Goal: Task Accomplishment & Management: Manage account settings

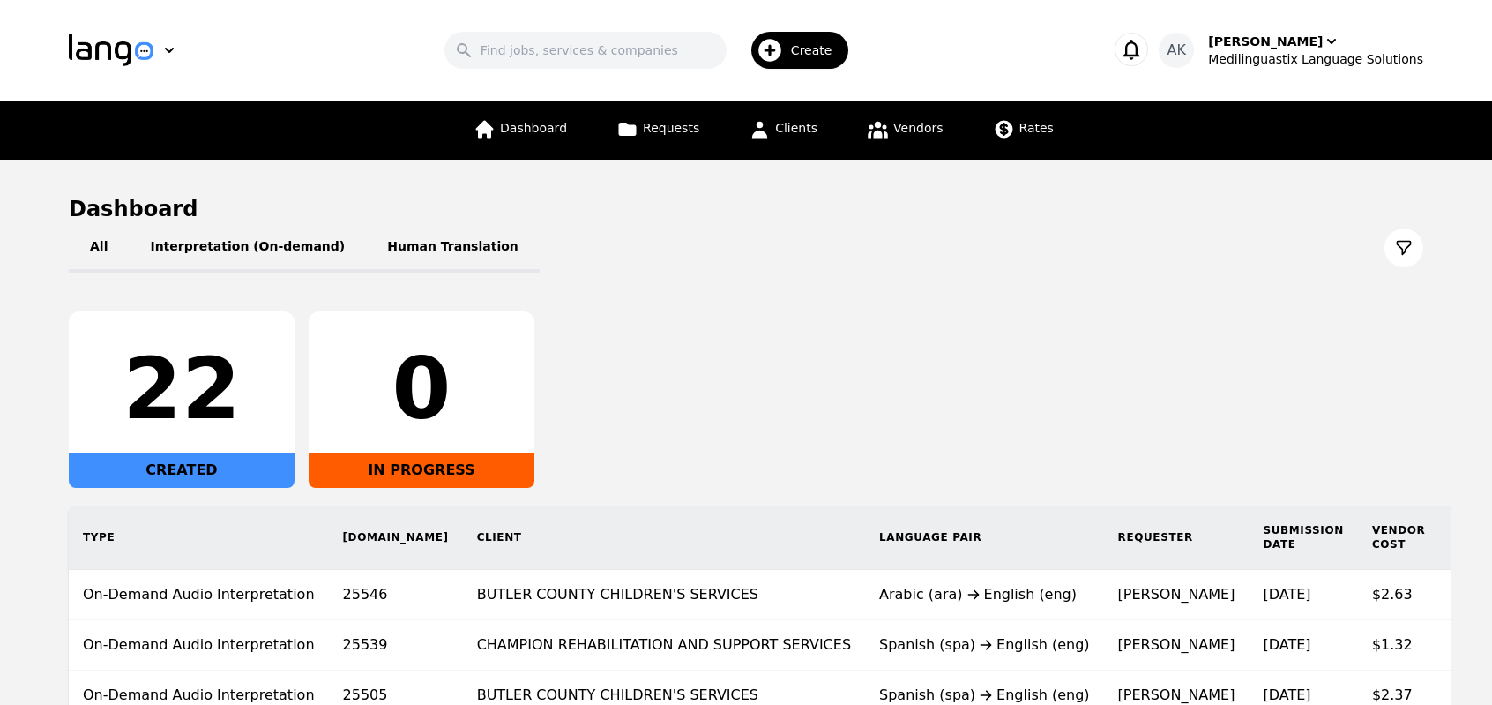
click at [758, 322] on div "22 CREATED 0 IN PROGRESS" at bounding box center [746, 399] width 1355 height 176
click at [903, 133] on span "Vendors" at bounding box center [917, 128] width 49 height 14
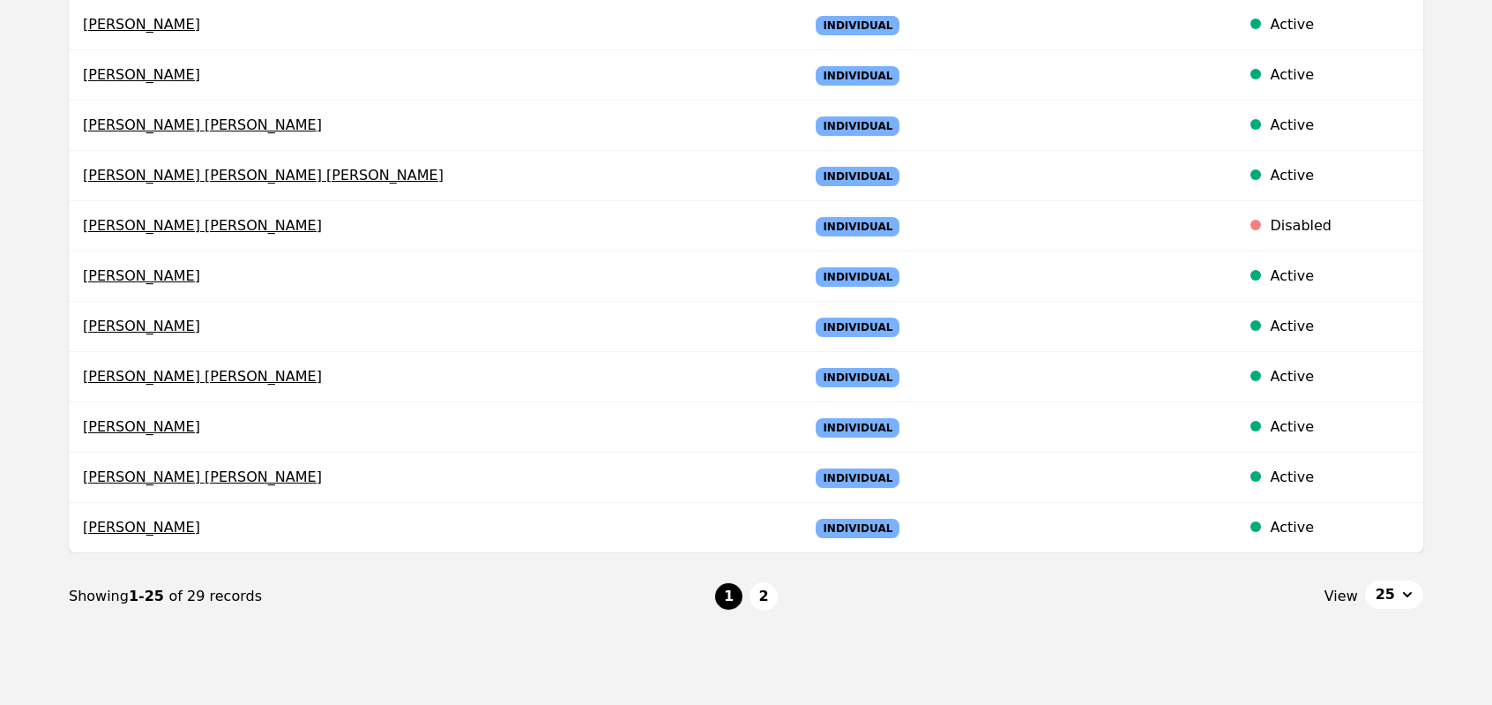
scroll to position [1088, 0]
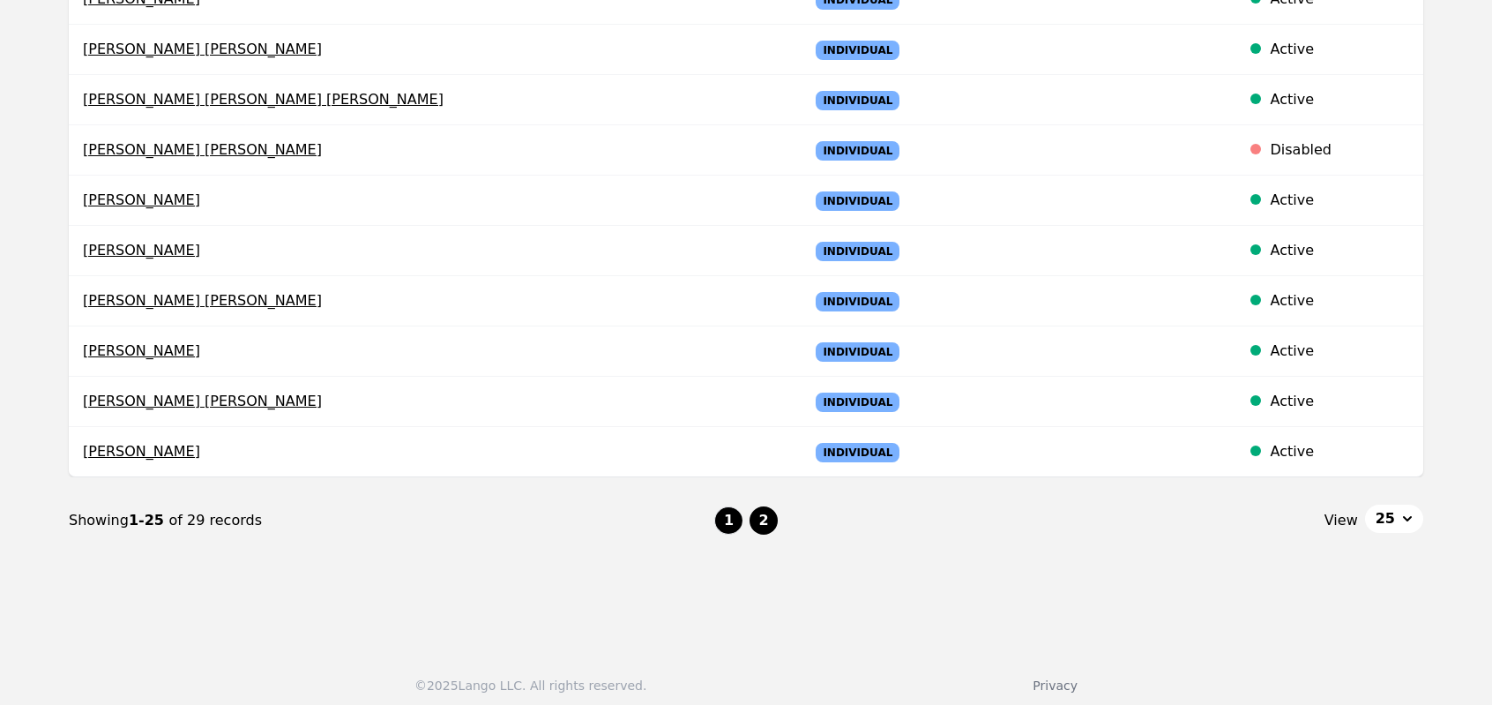
click at [758, 511] on button "2" at bounding box center [764, 520] width 28 height 28
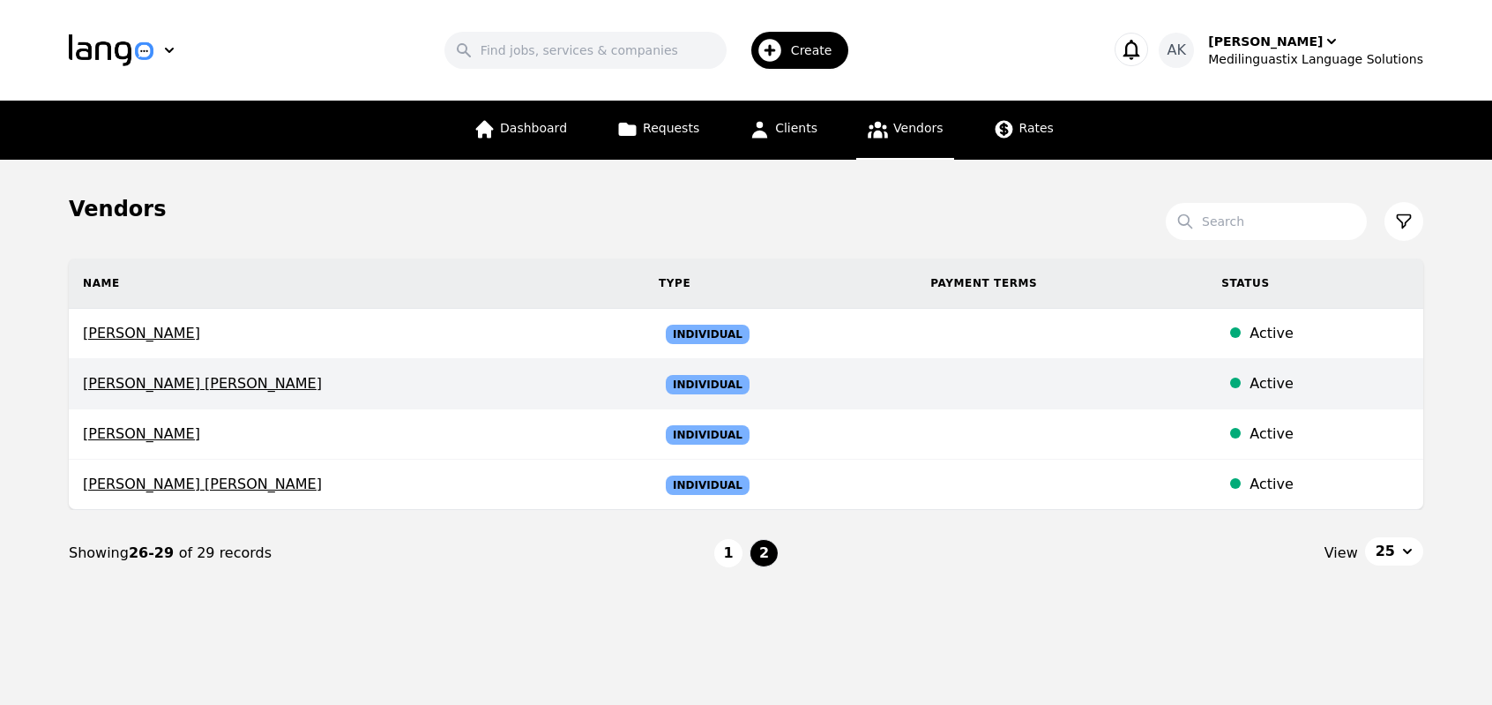
click at [243, 391] on span "Syed Naveed Ali shah" at bounding box center [357, 383] width 548 height 21
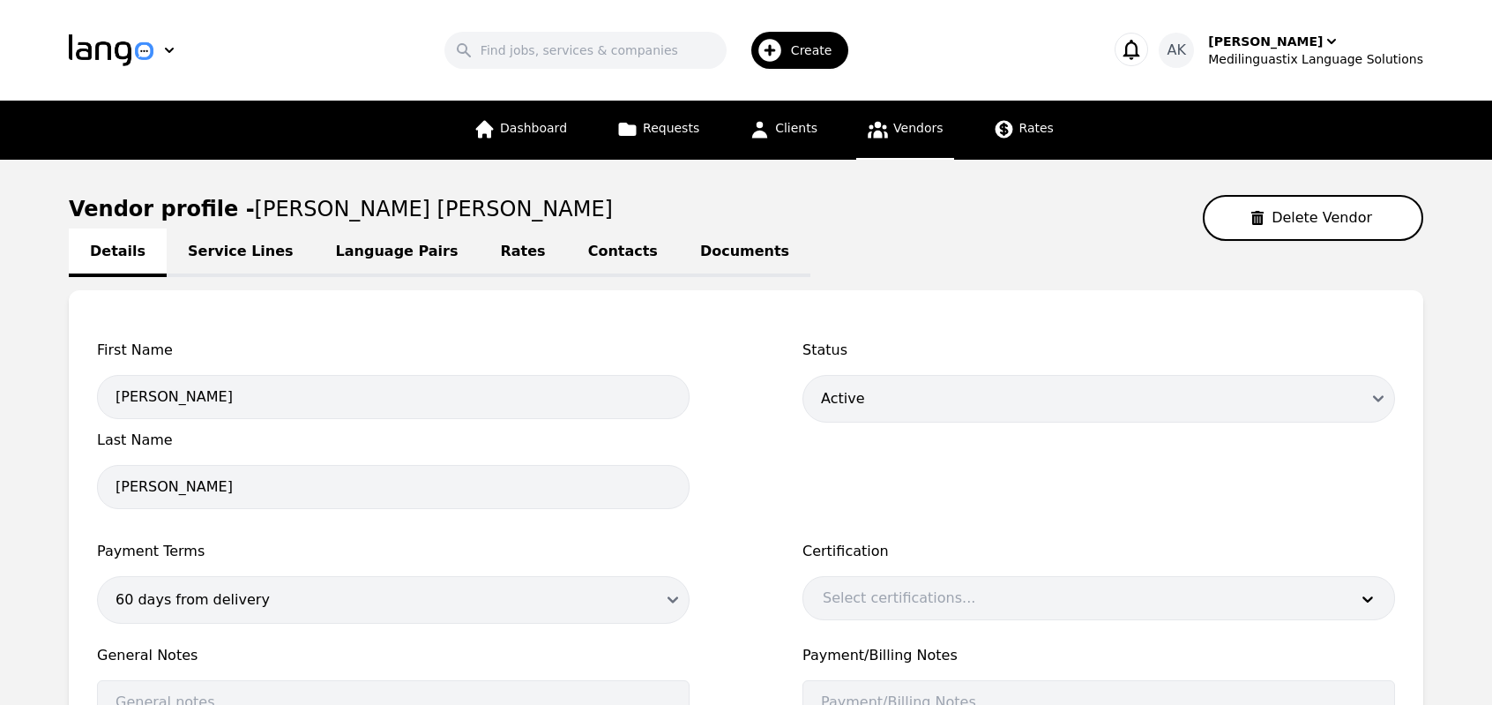
click at [231, 260] on link "Service Lines" at bounding box center [241, 252] width 148 height 49
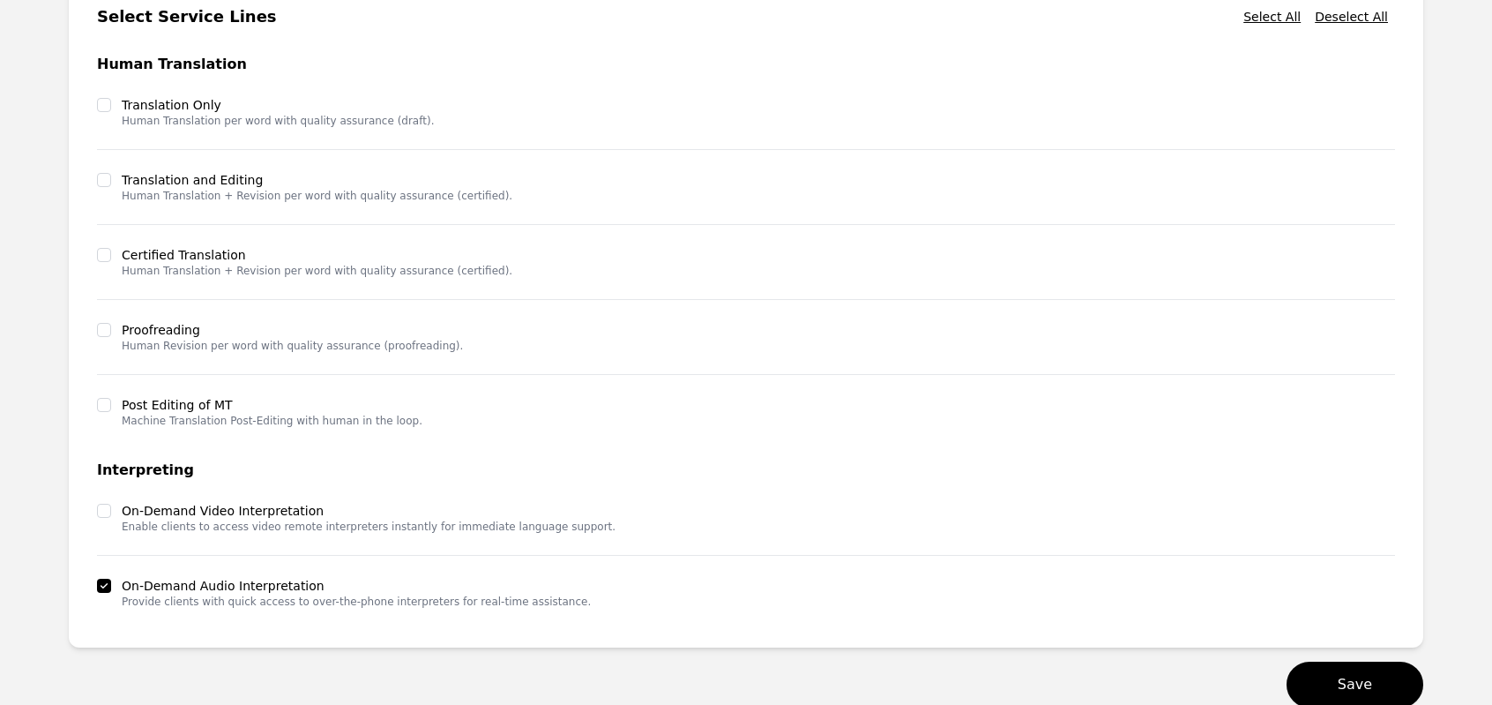
scroll to position [353, 0]
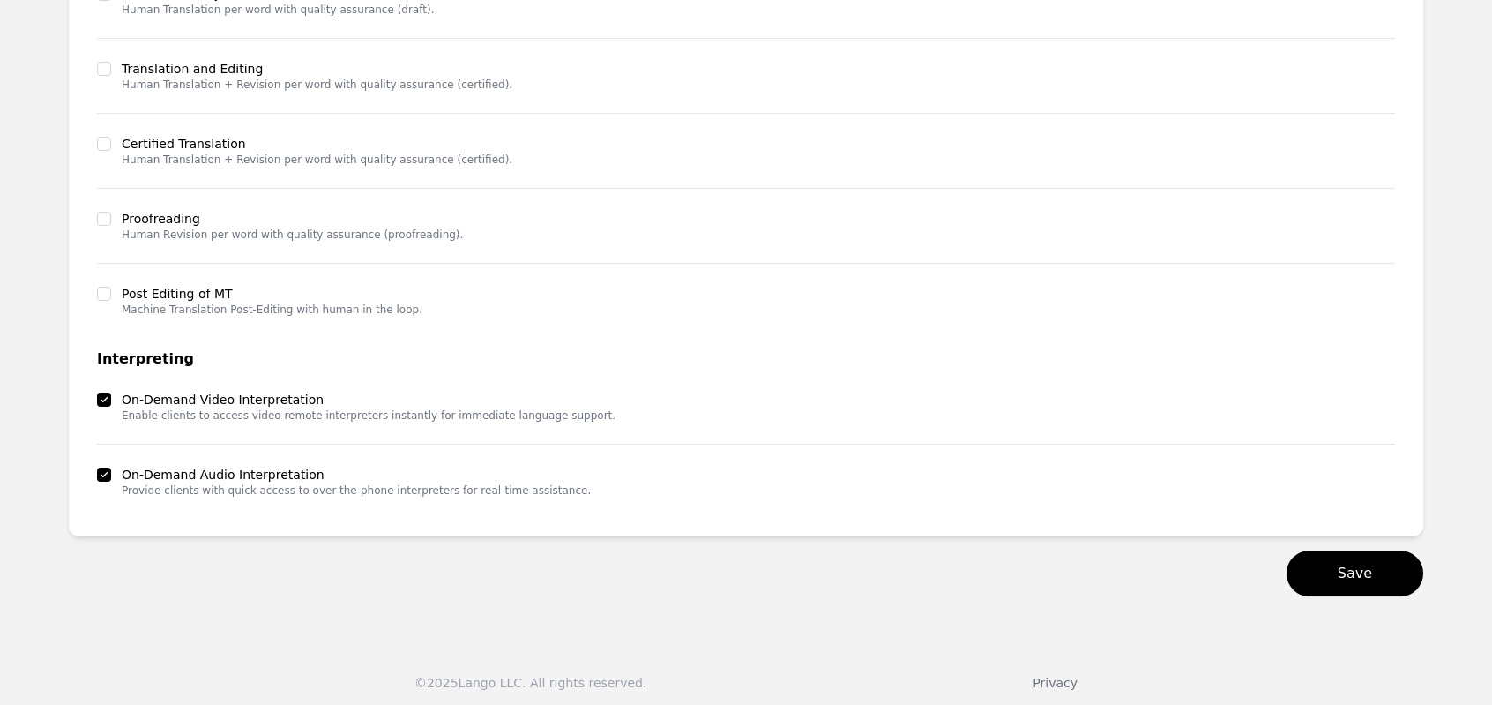
scroll to position [434, 0]
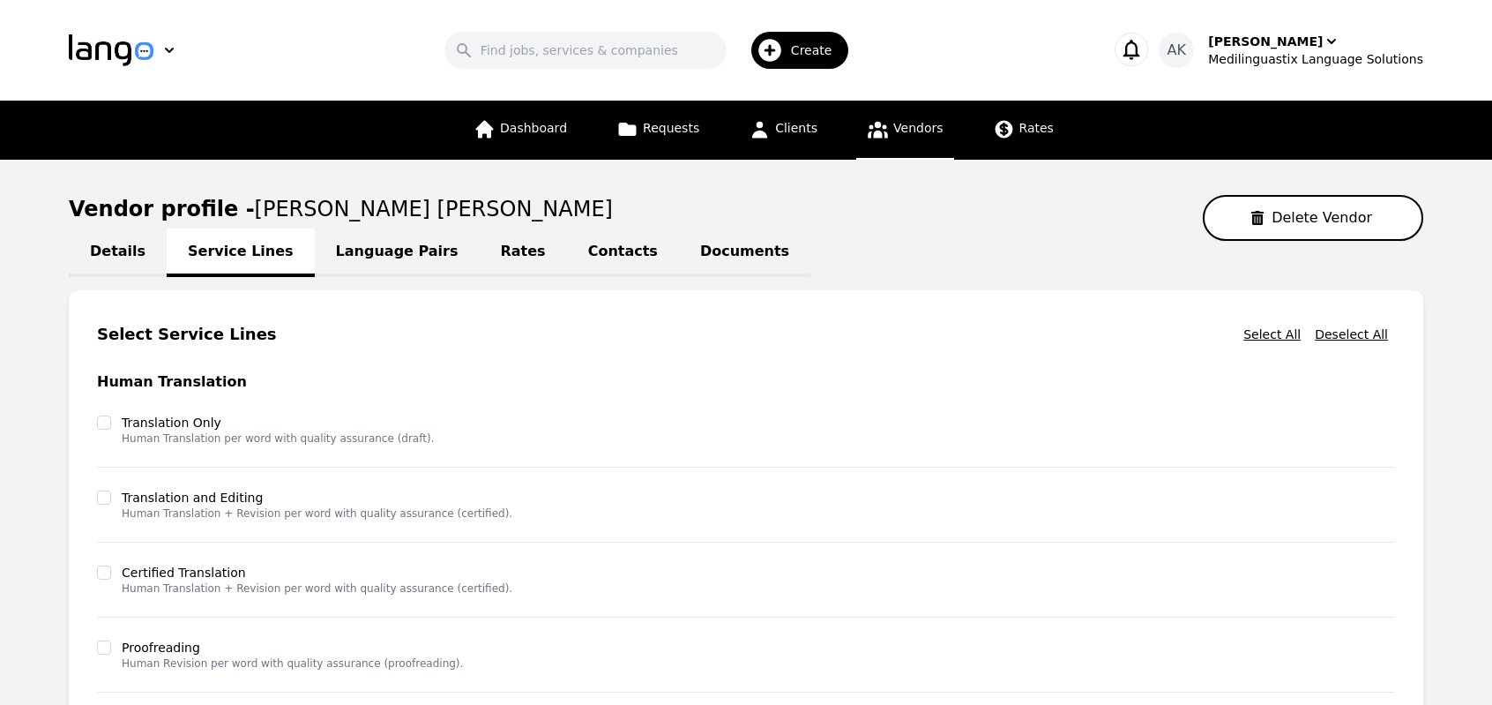
click at [893, 126] on span "Vendors" at bounding box center [917, 128] width 49 height 14
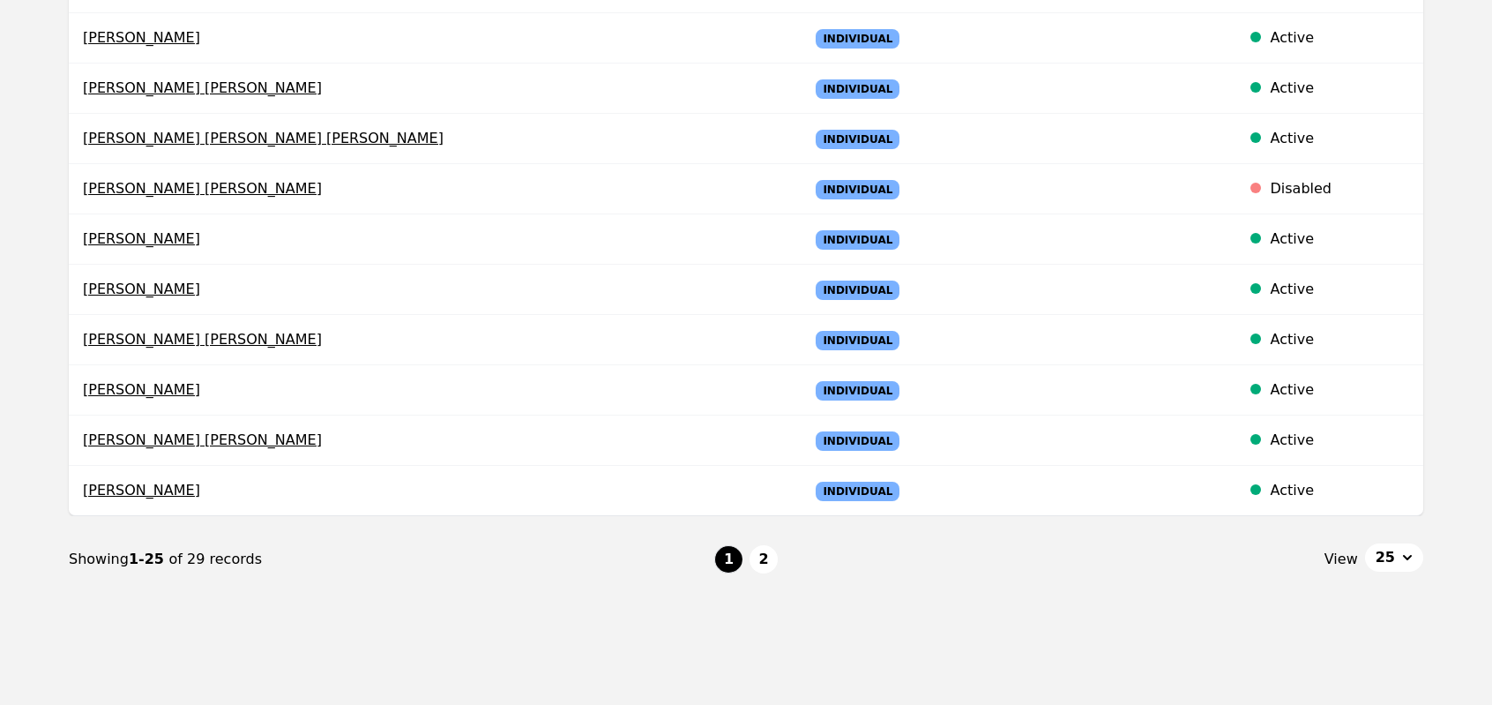
scroll to position [1058, 0]
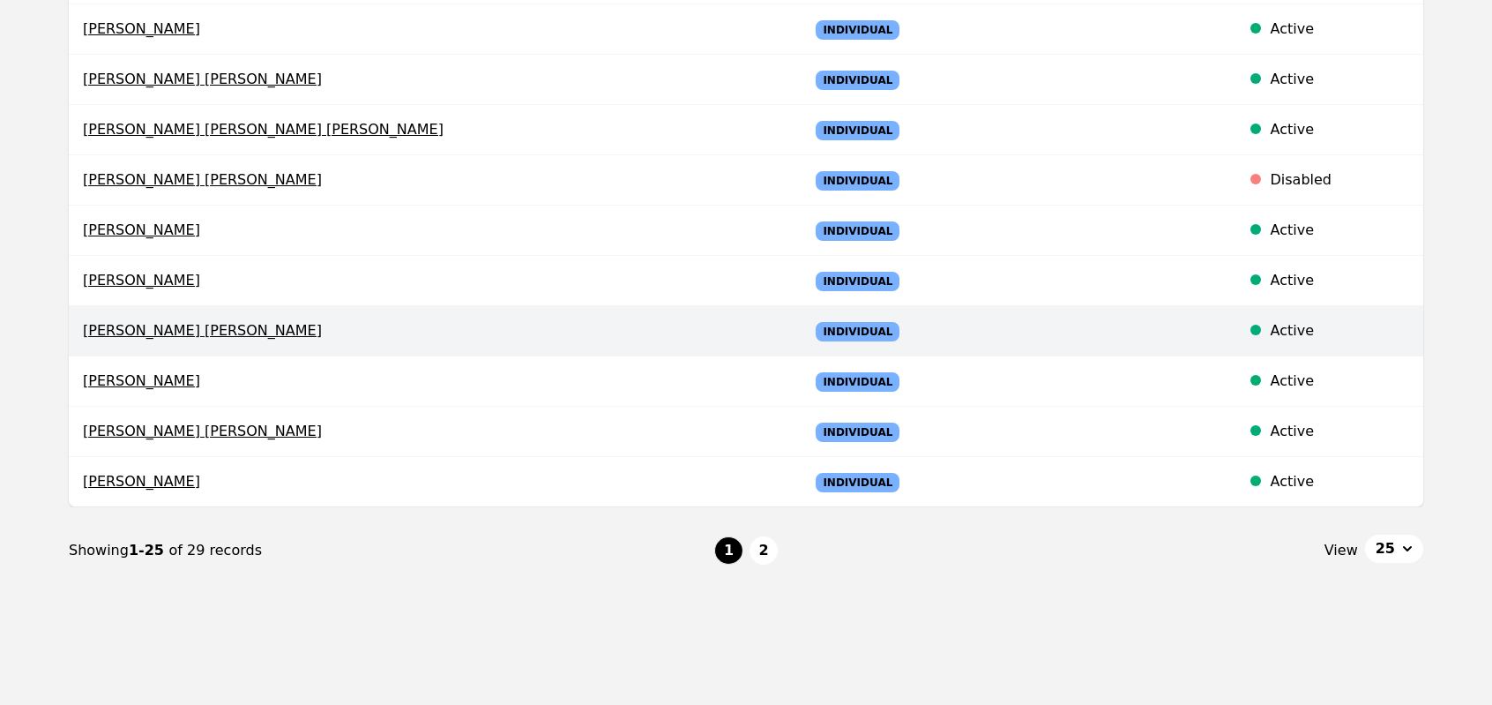
click at [237, 324] on span "[PERSON_NAME] [PERSON_NAME]" at bounding box center [432, 330] width 698 height 21
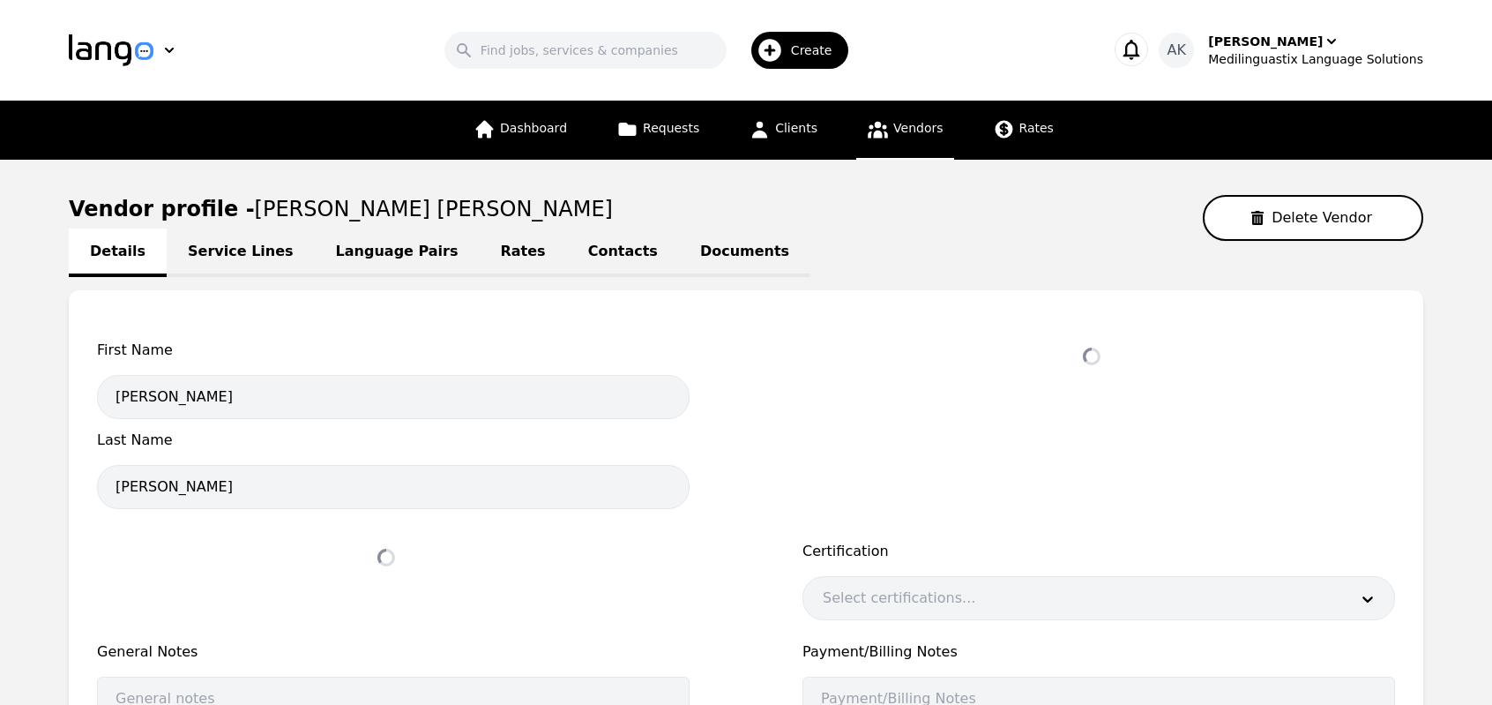
select select "active"
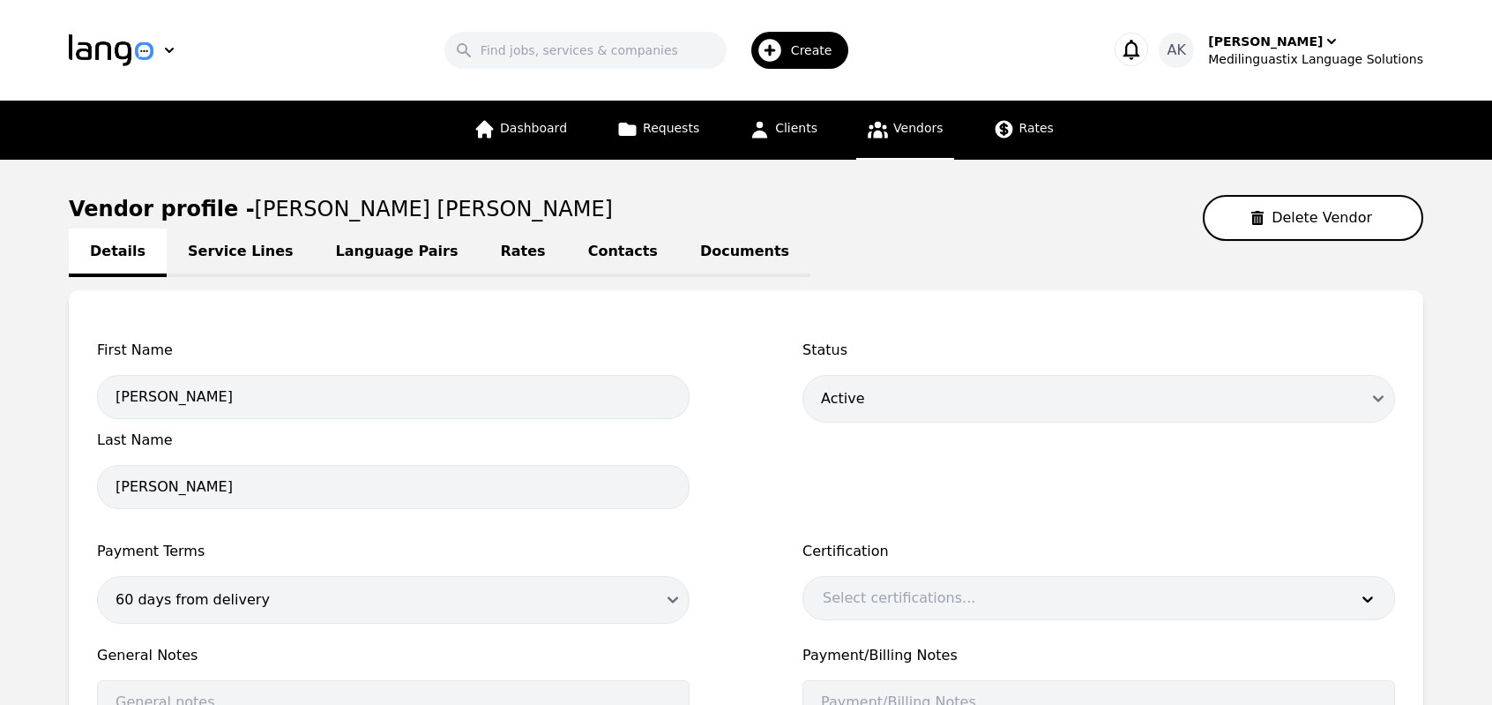
click at [212, 247] on link "Service Lines" at bounding box center [241, 252] width 148 height 49
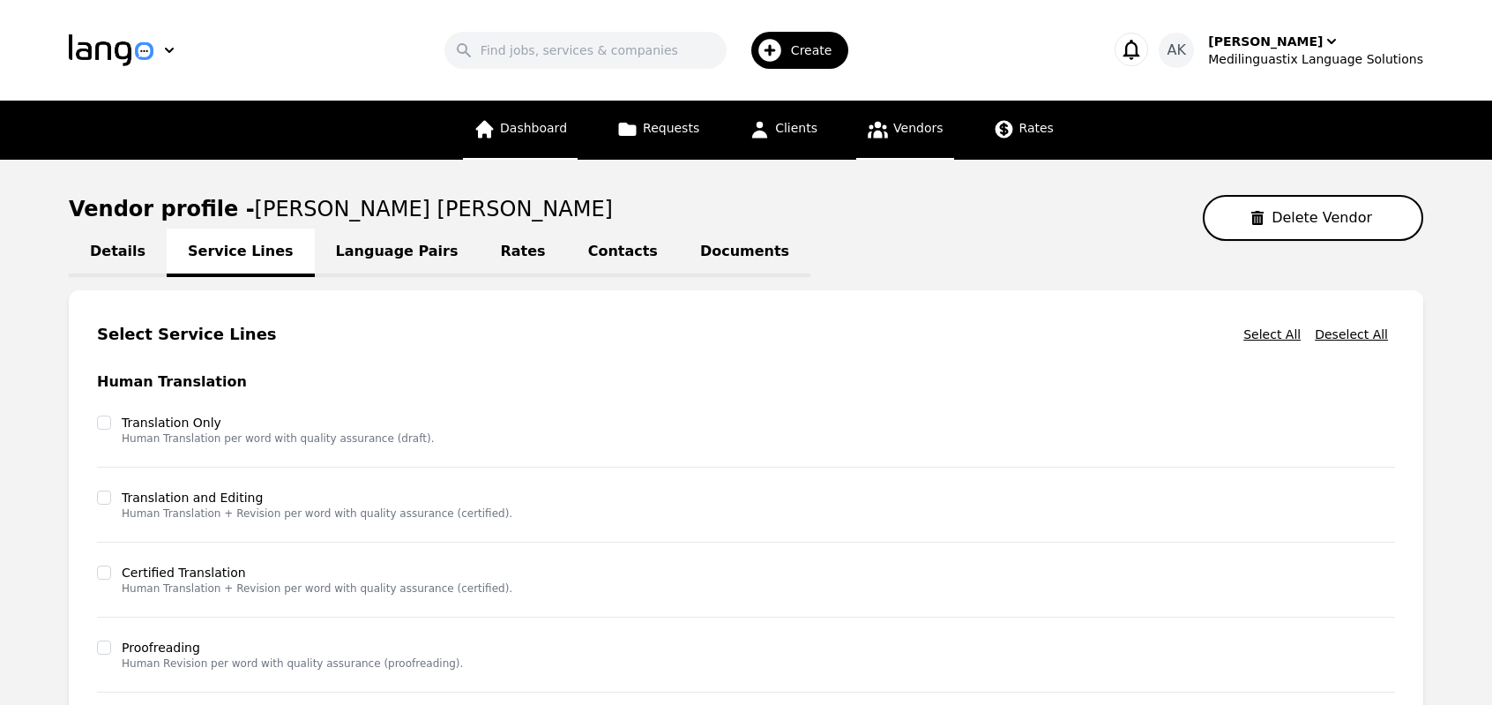
click at [524, 139] on link "Dashboard" at bounding box center [520, 130] width 115 height 59
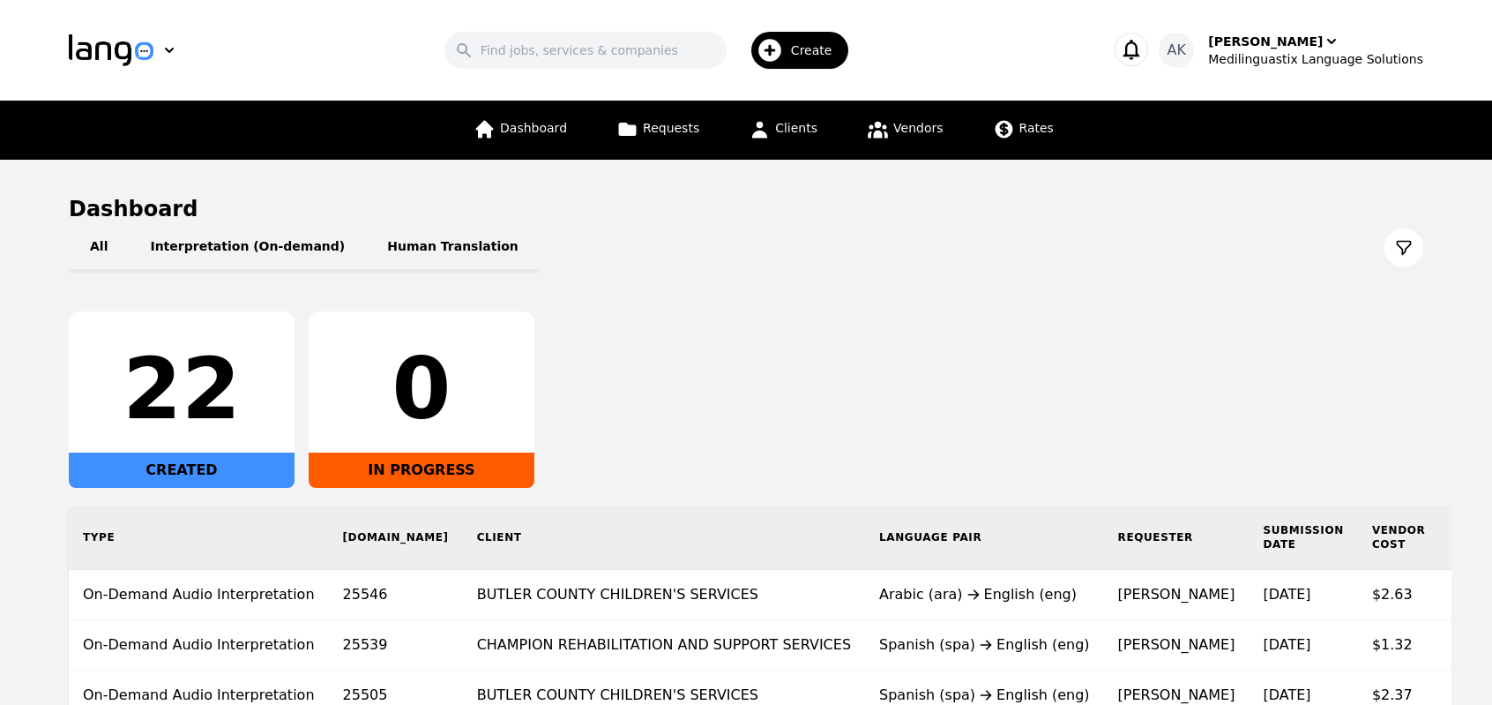
click at [696, 349] on div "22 CREATED 0 IN PROGRESS" at bounding box center [746, 399] width 1355 height 176
